Goal: Task Accomplishment & Management: Manage account settings

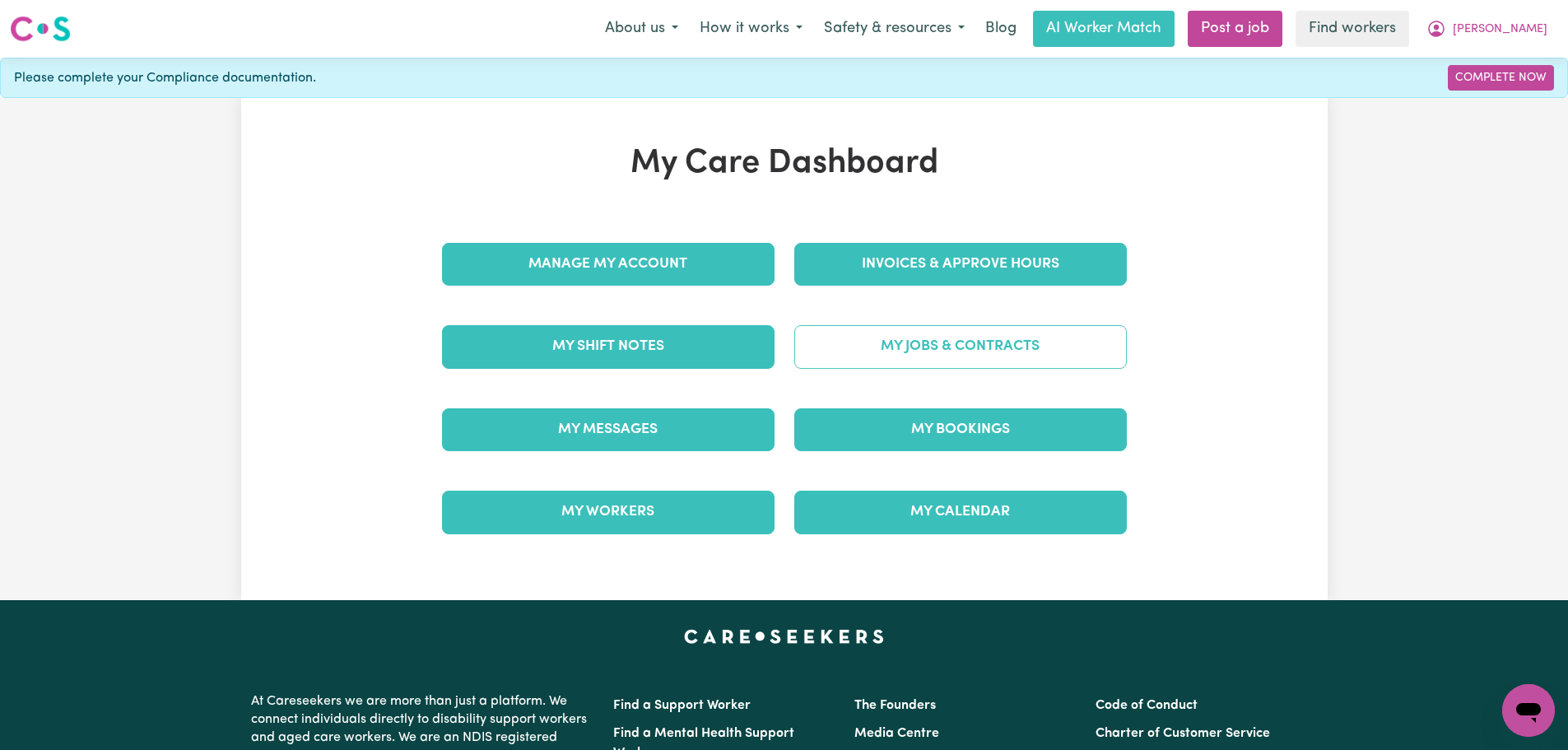
click at [884, 345] on link "My Jobs & Contracts" at bounding box center [961, 347] width 333 height 43
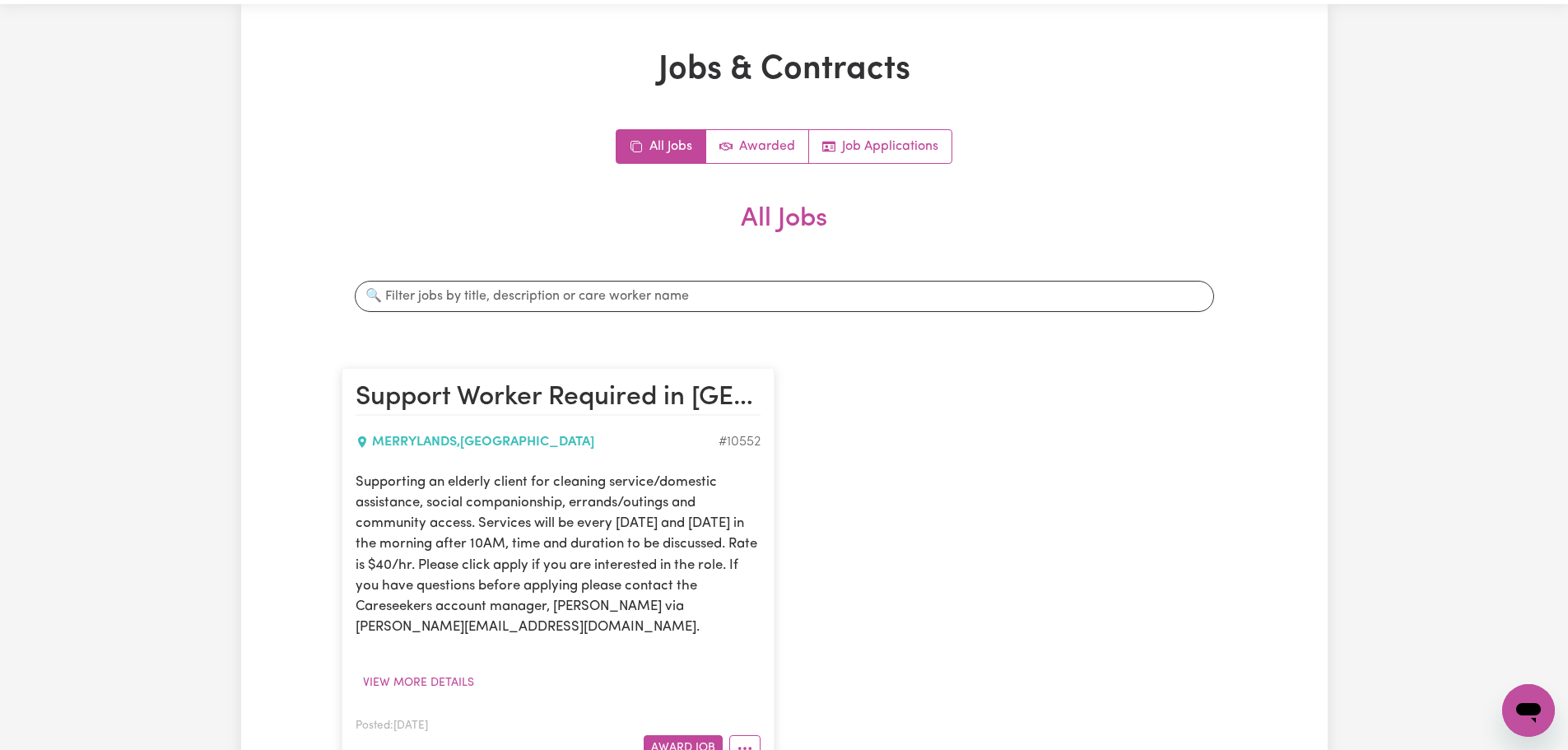
scroll to position [82, 0]
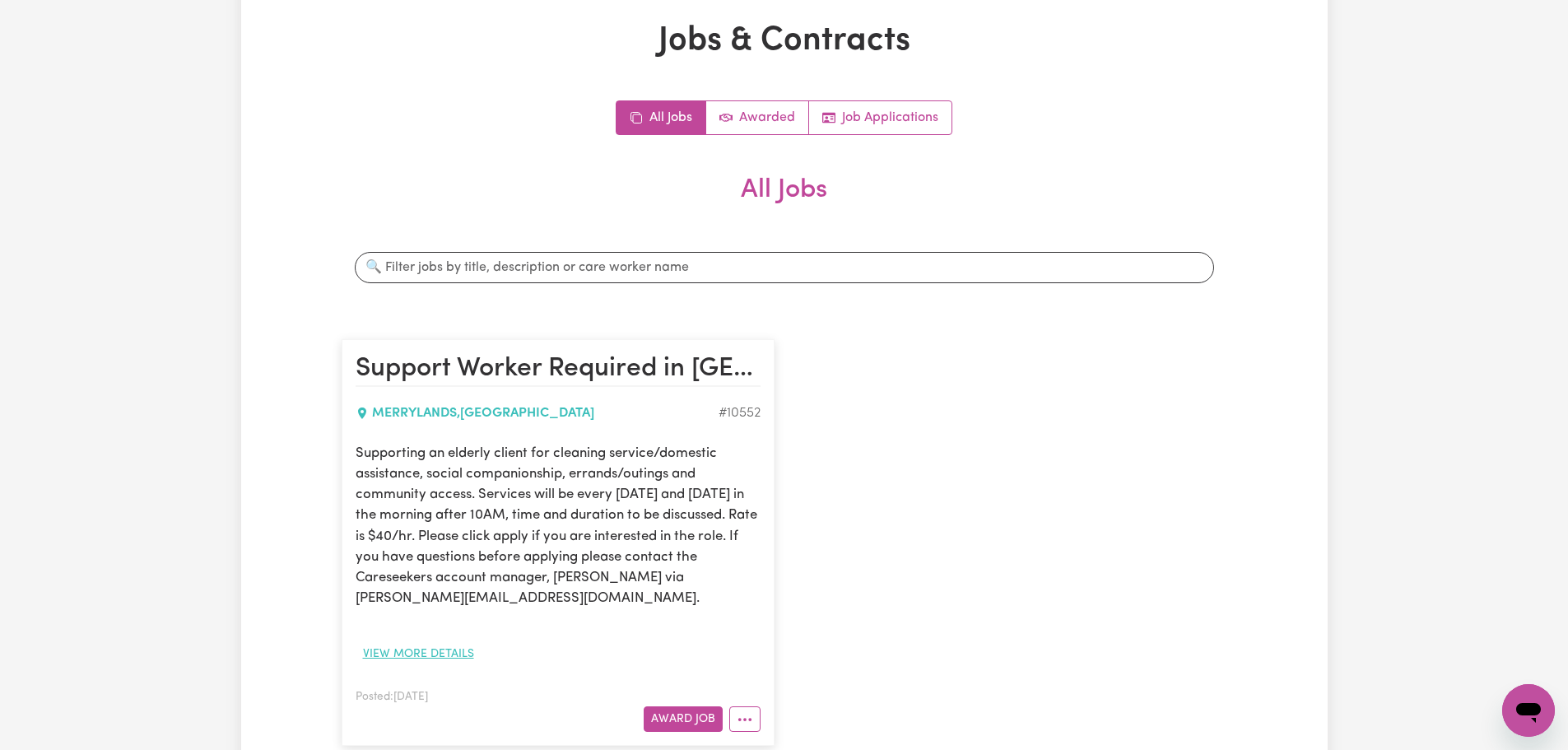
click at [437, 649] on button "View more details" at bounding box center [418, 654] width 126 height 26
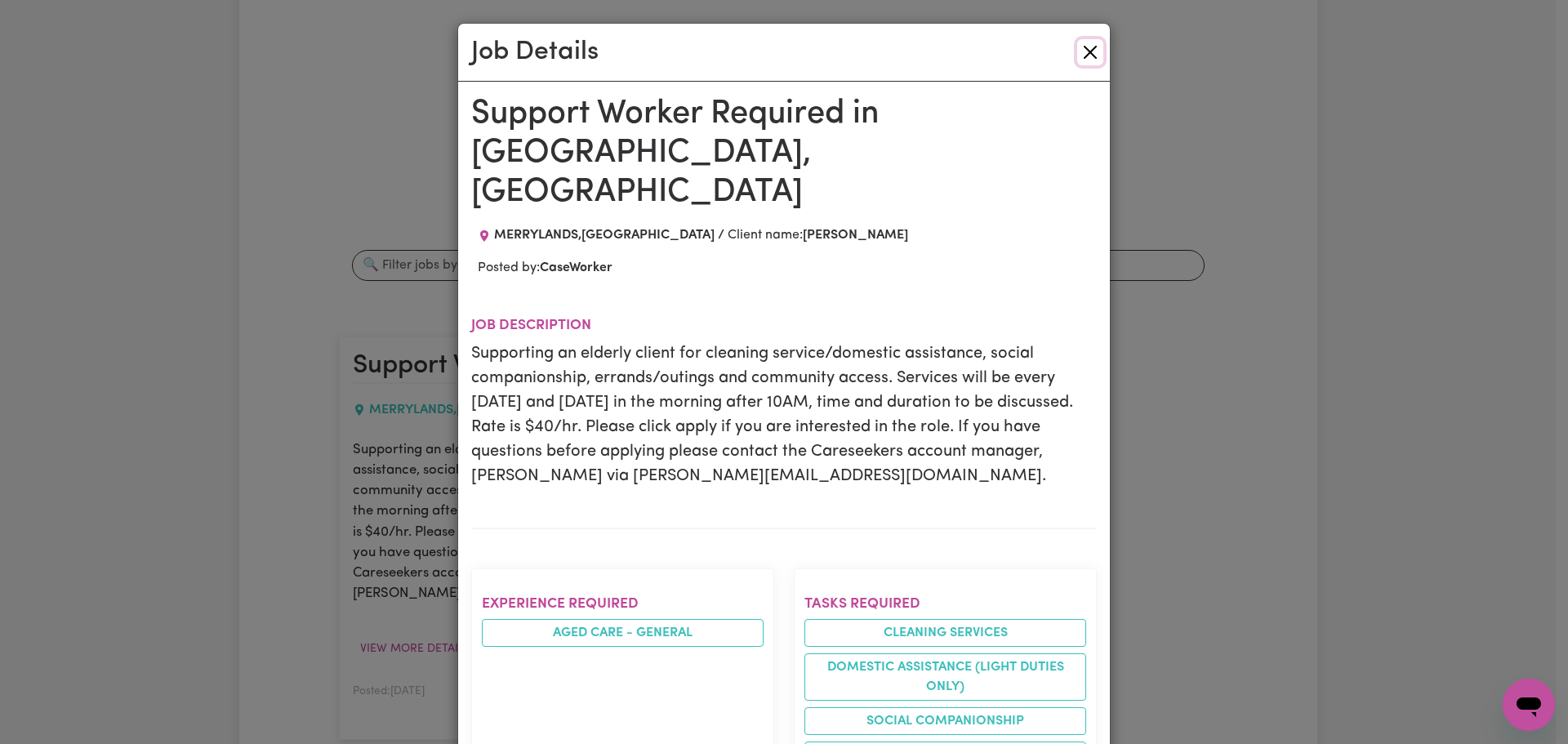
click at [1083, 58] on button "Close" at bounding box center [1090, 52] width 26 height 26
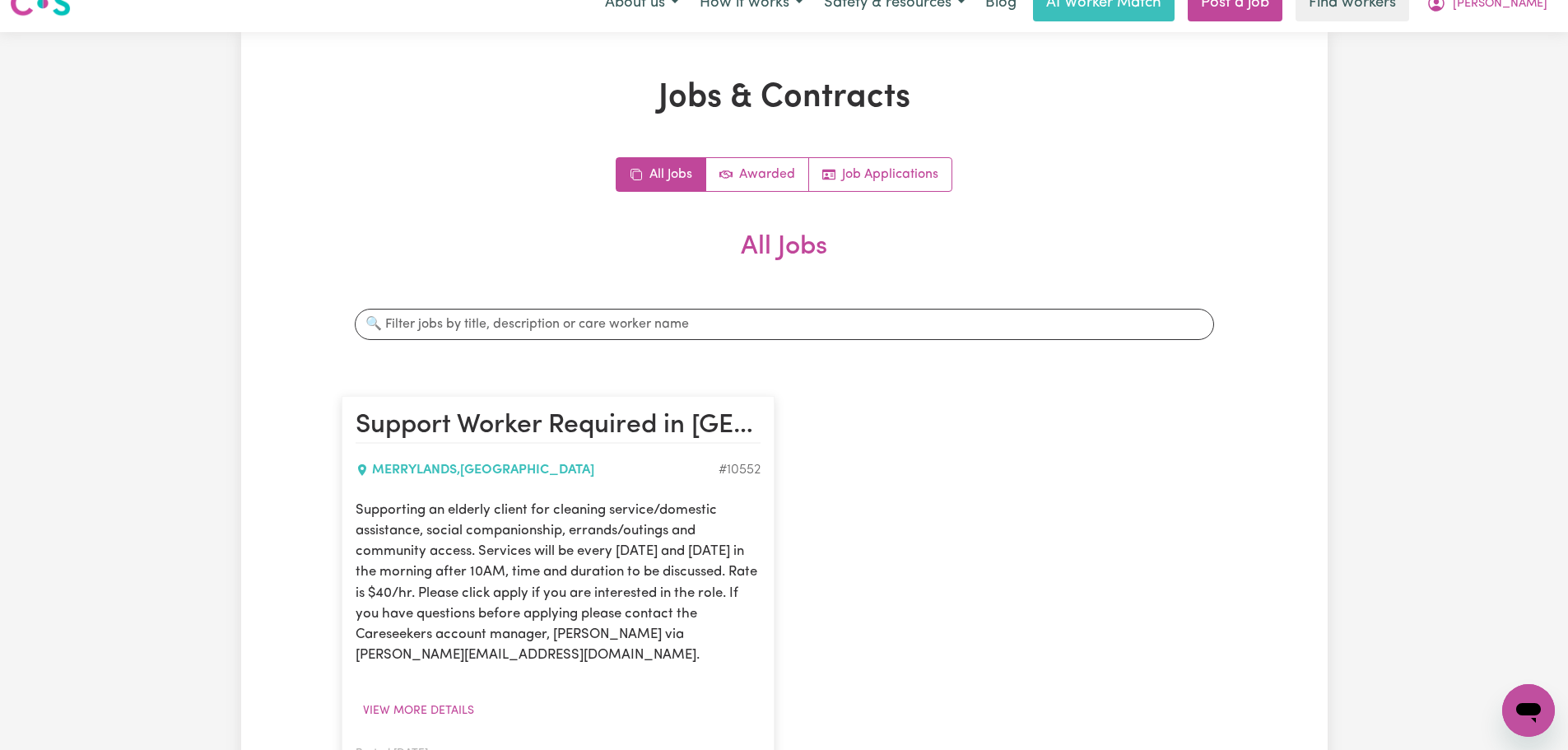
scroll to position [0, 0]
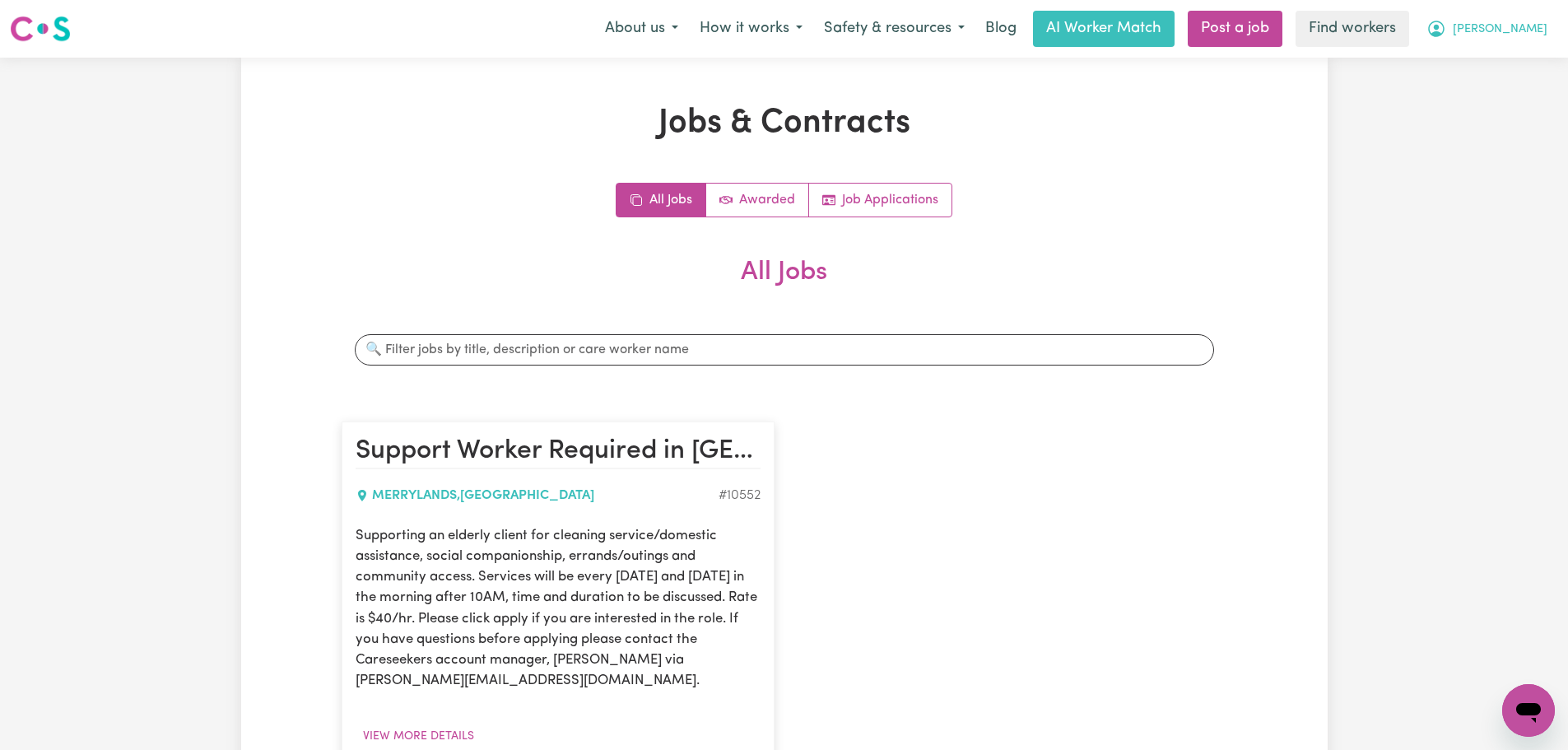
click at [1522, 35] on span "[PERSON_NAME]" at bounding box center [1499, 29] width 94 height 18
click at [1507, 94] on link "Logout" at bounding box center [1493, 94] width 130 height 31
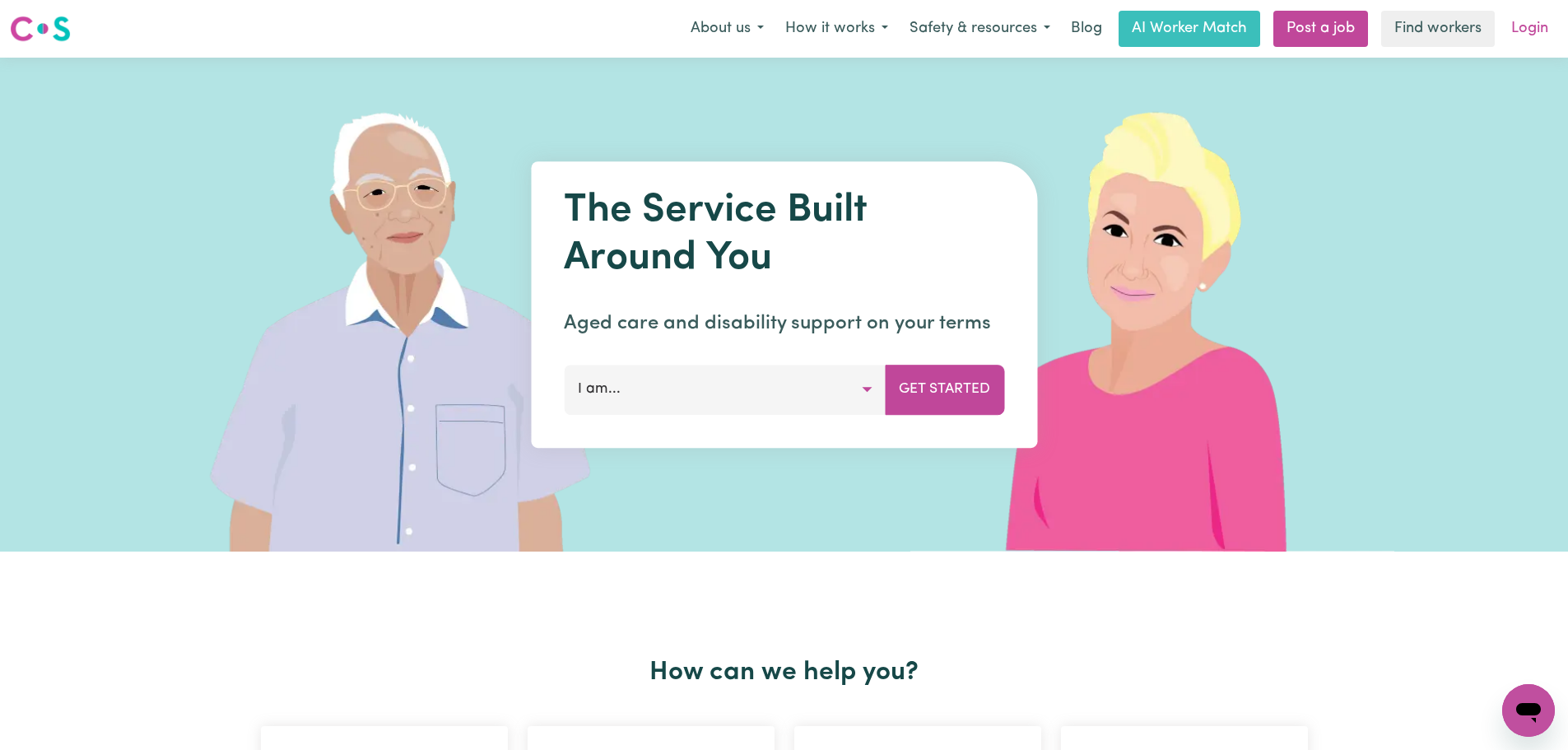
click at [1529, 45] on link "Login" at bounding box center [1529, 28] width 57 height 36
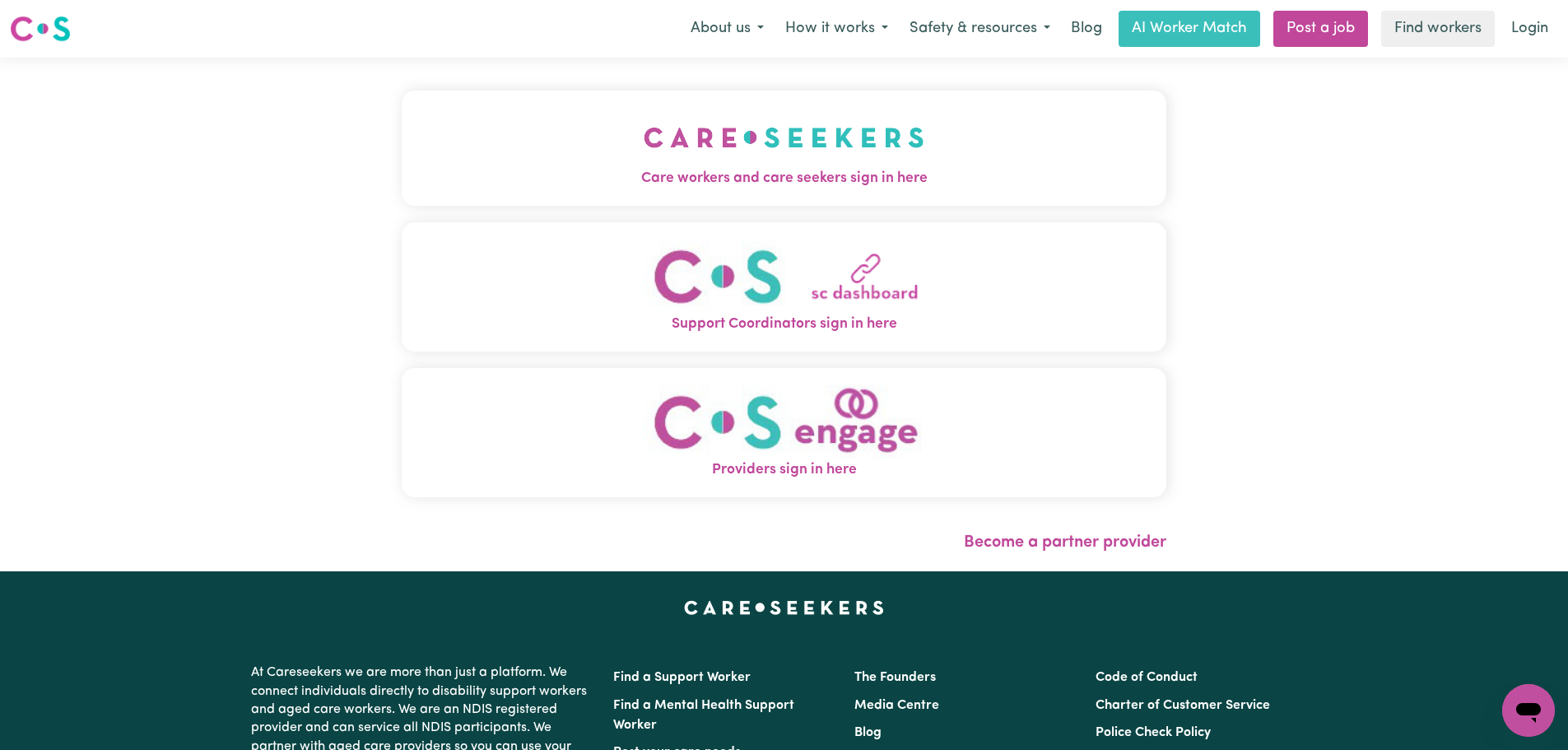
click at [708, 135] on button "Care workers and care seekers sign in here" at bounding box center [783, 148] width 764 height 115
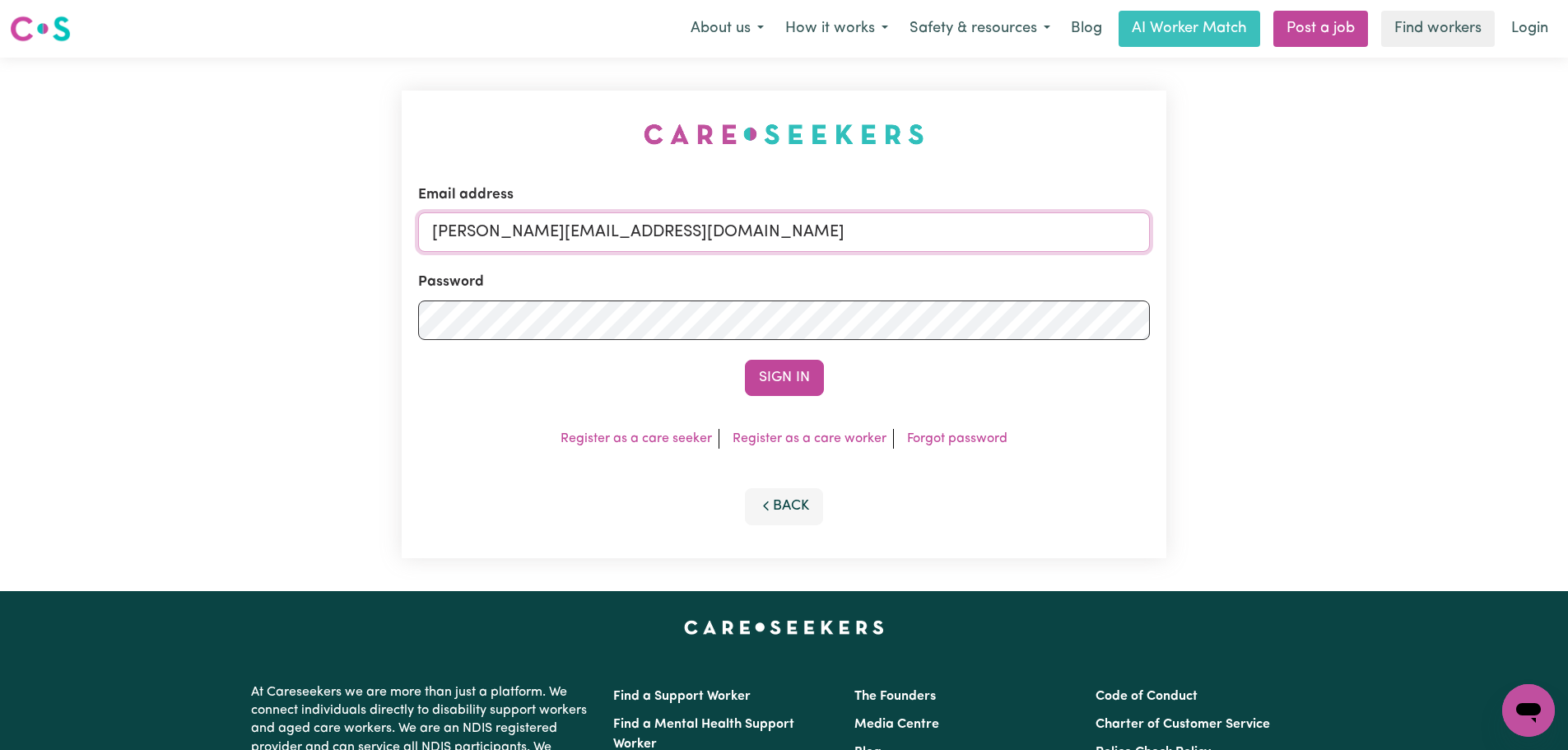
click at [756, 230] on input "[PERSON_NAME][EMAIL_ADDRESS][DOMAIN_NAME]" at bounding box center [783, 233] width 732 height 39
drag, startPoint x: 829, startPoint y: 230, endPoint x: 515, endPoint y: 226, distance: 314.0
click at [515, 226] on input "superuser~[EMAIL_ADDRESS][DOMAIN_NAME]" at bounding box center [783, 233] width 732 height 39
type input "superuser~[EMAIL_ADDRESS][DOMAIN_NAME]"
click at [775, 371] on button "Sign In" at bounding box center [784, 378] width 79 height 36
